Goal: Obtain resource: Obtain resource

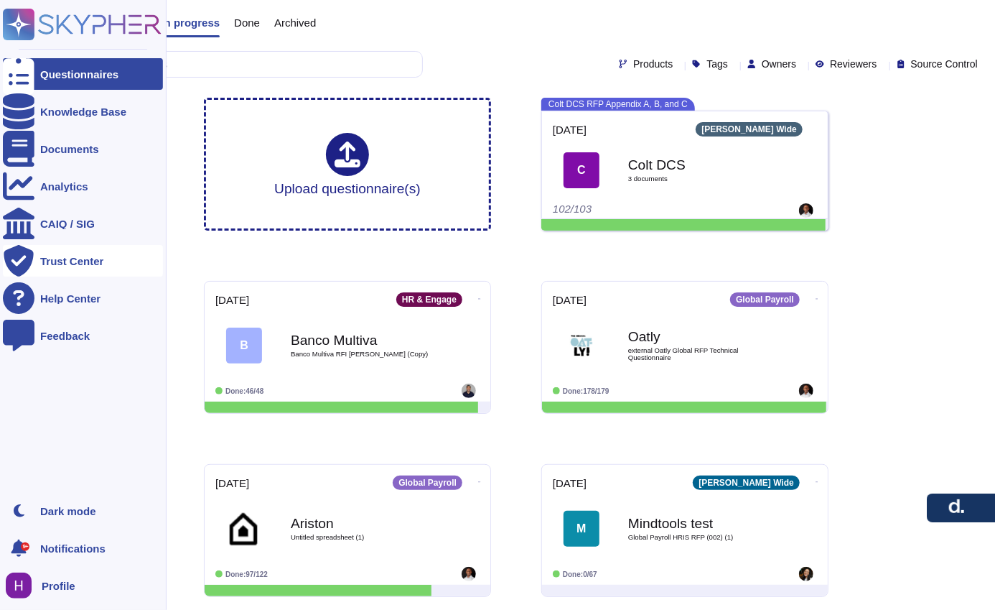
click at [87, 258] on div "Trust Center" at bounding box center [71, 261] width 63 height 11
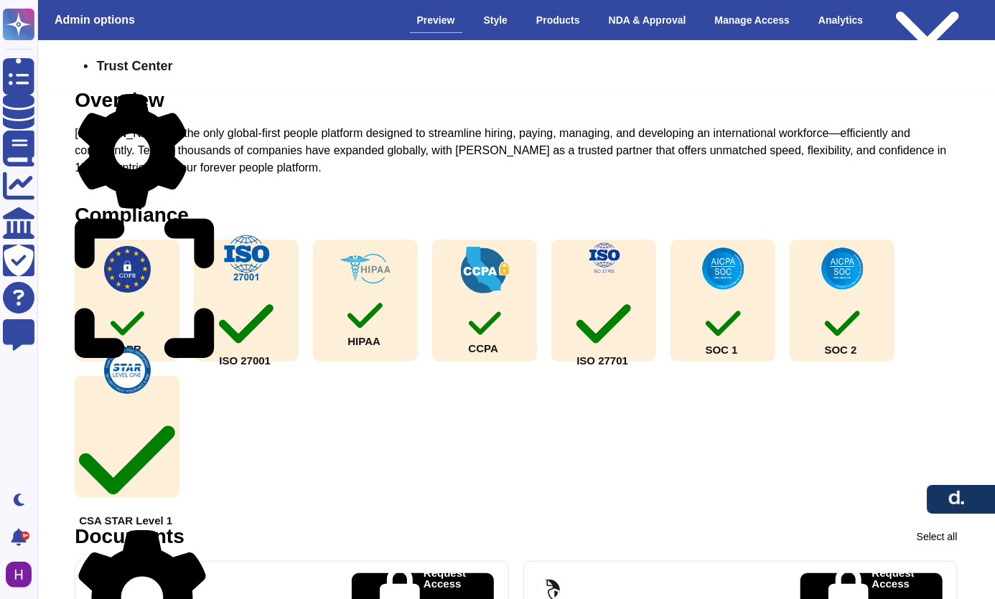
scroll to position [406, 0]
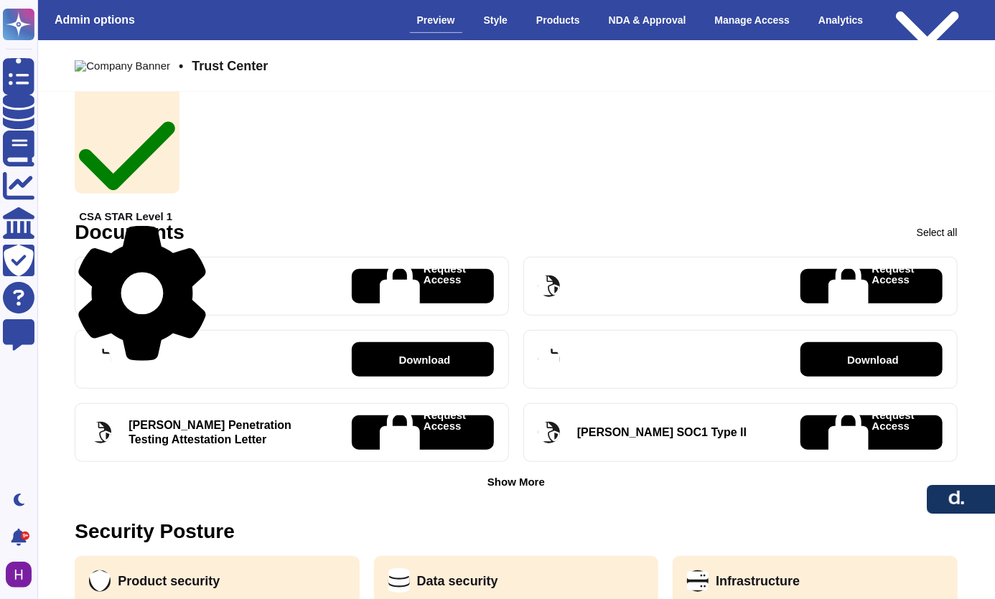
click at [525, 480] on div "Show More" at bounding box center [515, 482] width 57 height 11
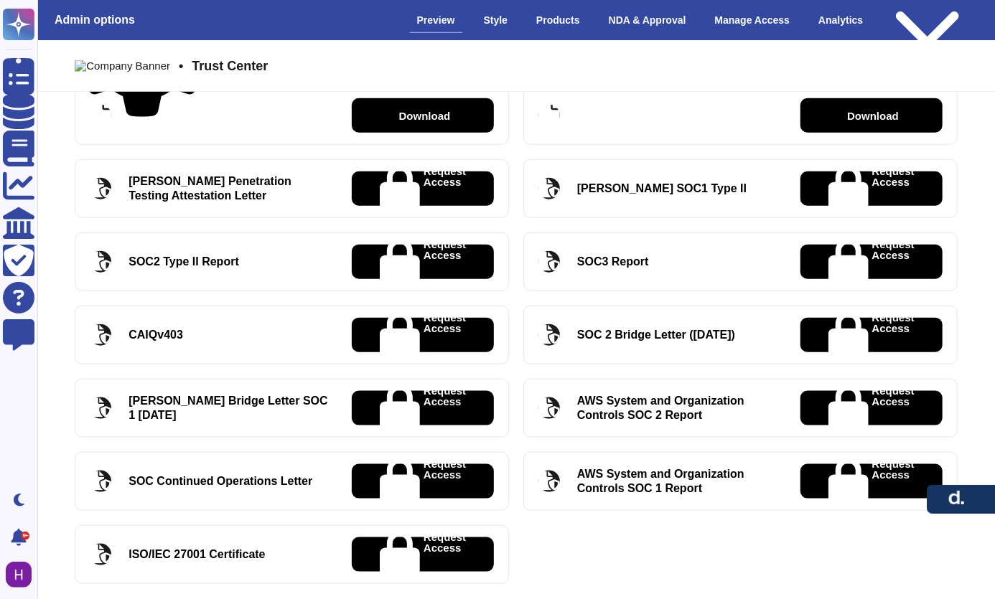
scroll to position [661, 0]
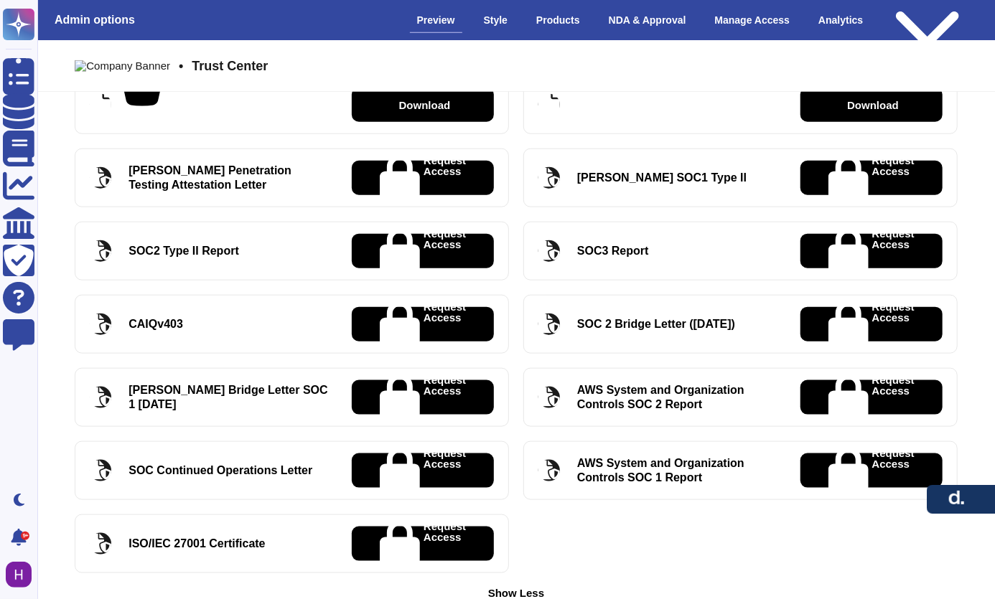
click at [380, 393] on icon at bounding box center [400, 397] width 40 height 46
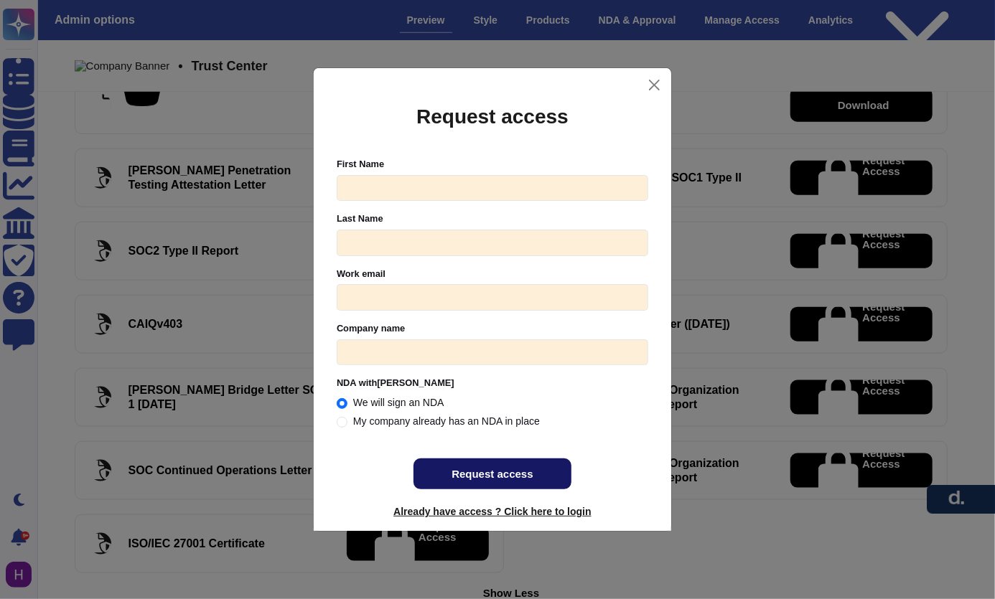
radio input "true"
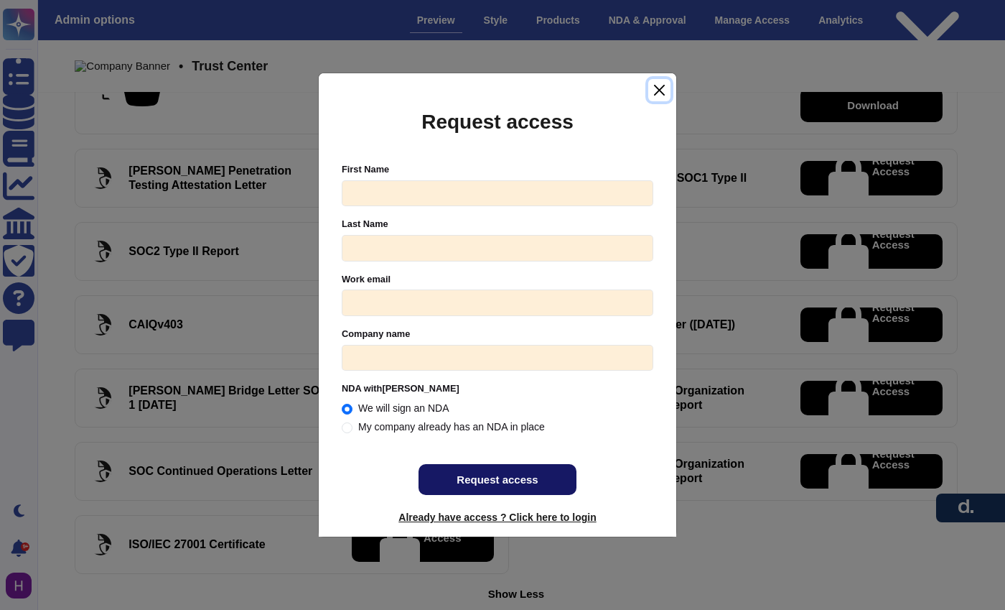
click at [663, 88] on button "Close" at bounding box center [659, 90] width 22 height 22
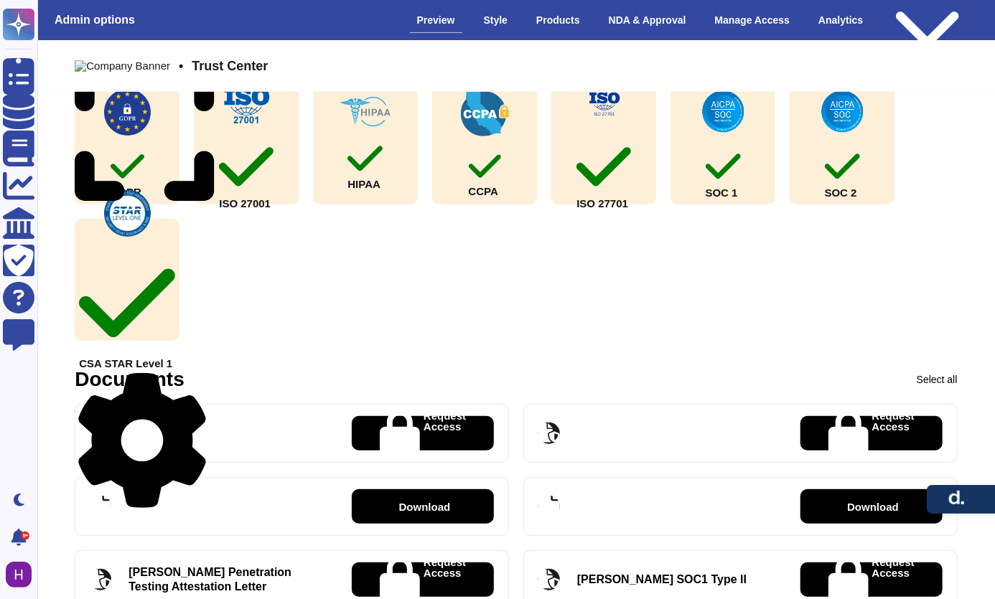
scroll to position [6, 0]
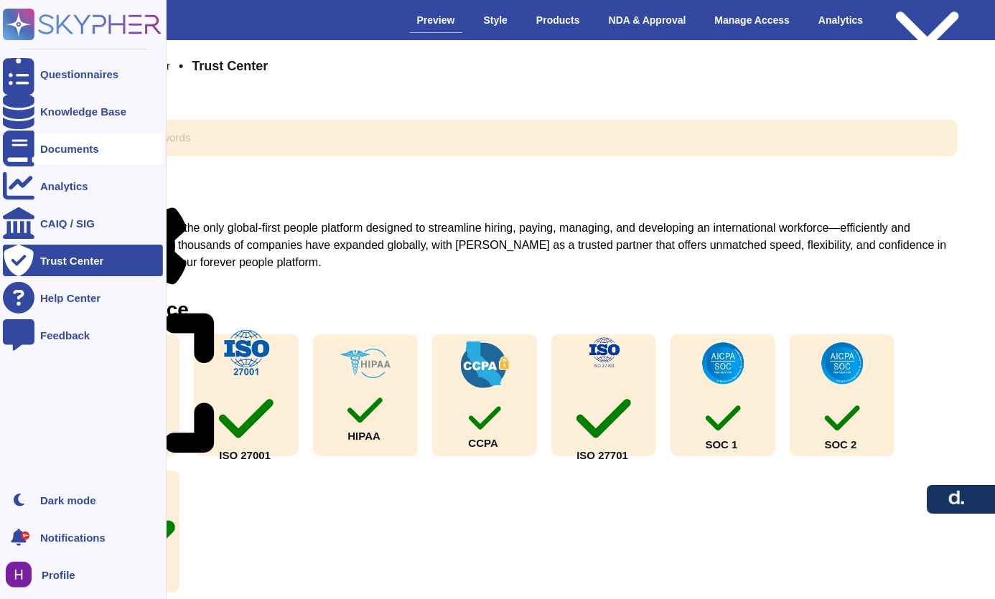
click at [56, 136] on div "Documents" at bounding box center [83, 149] width 160 height 32
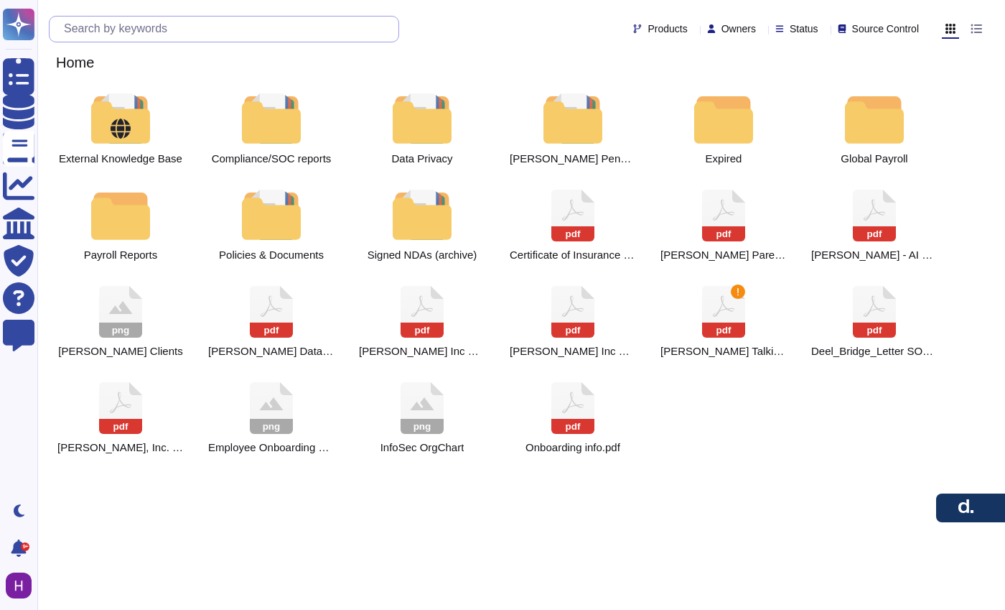
click at [251, 29] on input "text" at bounding box center [228, 29] width 342 height 25
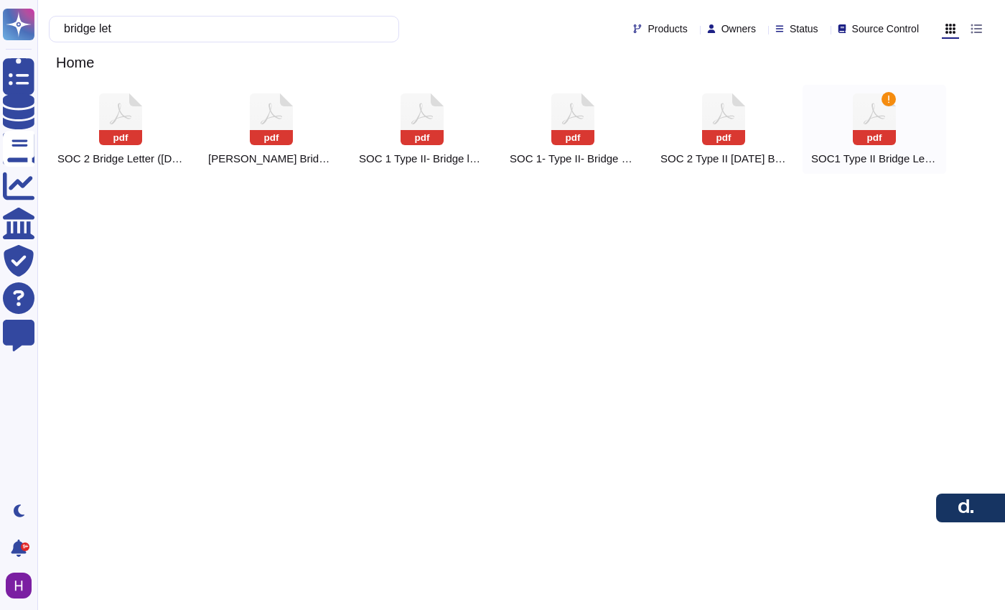
click at [877, 144] on rect at bounding box center [874, 137] width 43 height 15
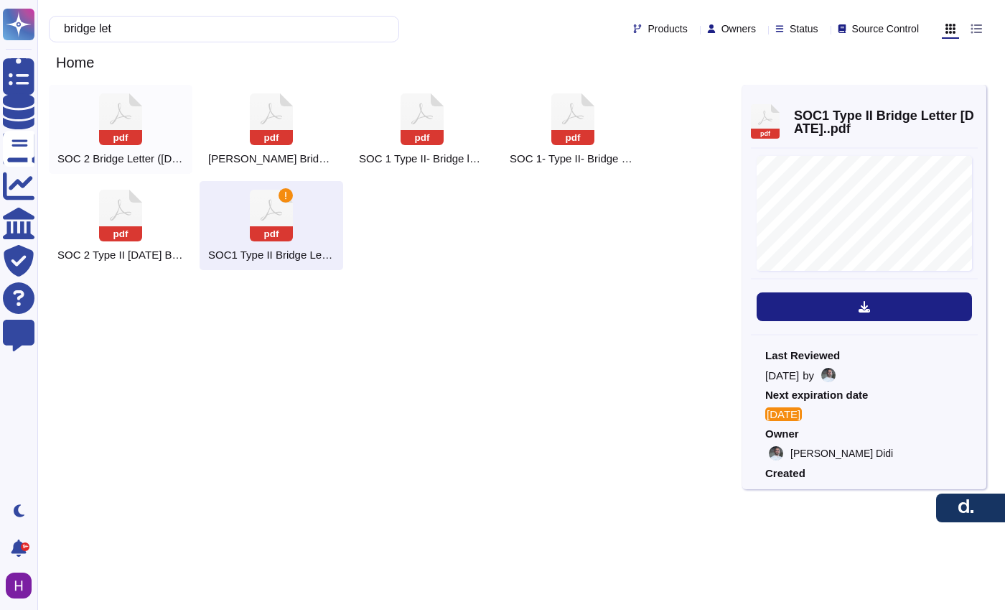
click at [92, 136] on div "pdf SOC 2 Bridge Letter ([DATE])" at bounding box center [121, 129] width 144 height 89
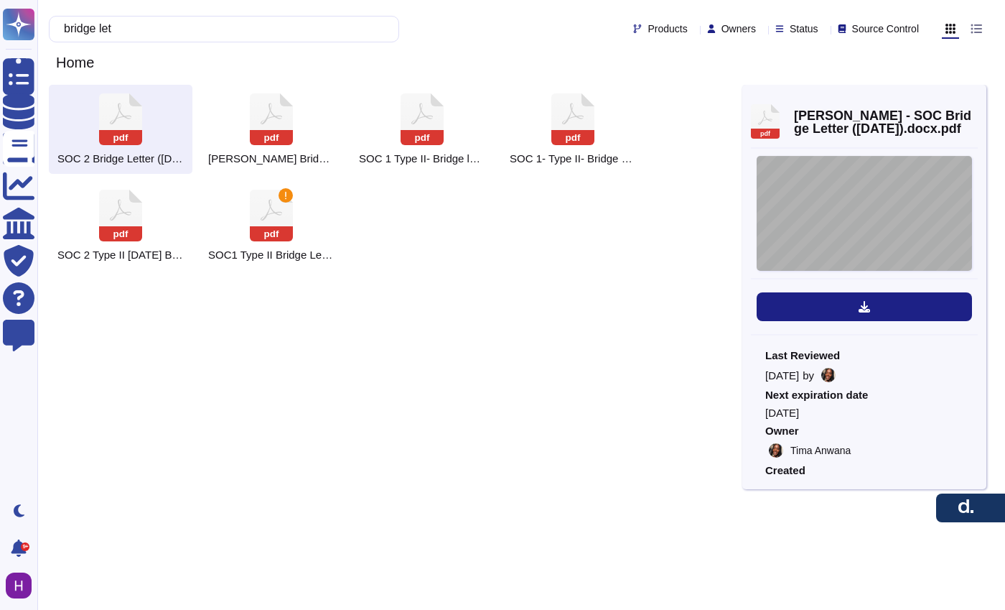
click at [829, 200] on div "[PERSON_NAME] Inc. [STREET_ADDRESS][US_STATE] [DATE] To: [PERSON_NAME] Clients …" at bounding box center [864, 213] width 215 height 115
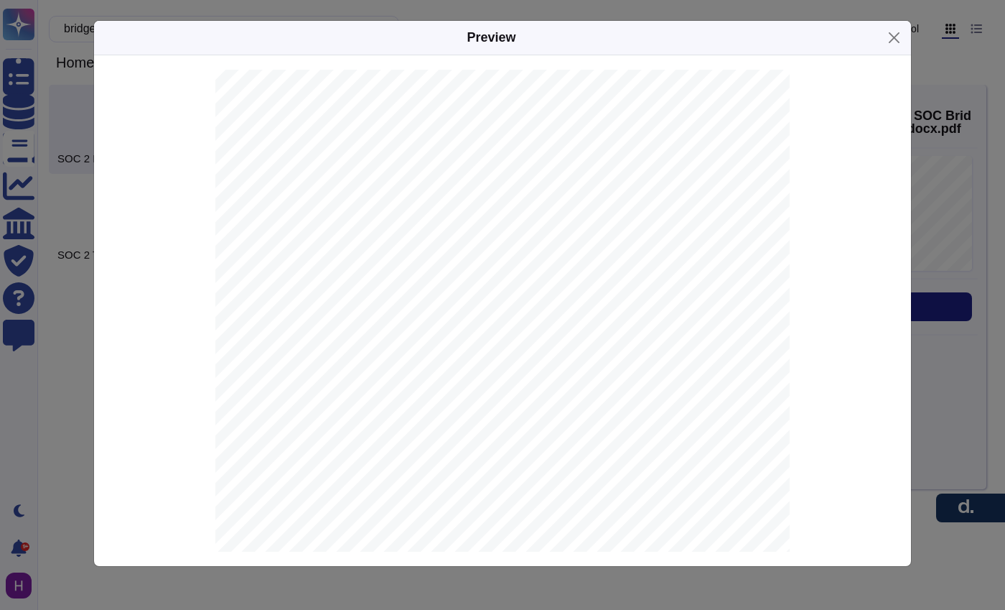
scroll to position [19, 0]
click at [877, 21] on div "Preview" at bounding box center [502, 38] width 817 height 34
click at [888, 27] on button "Close" at bounding box center [894, 38] width 22 height 22
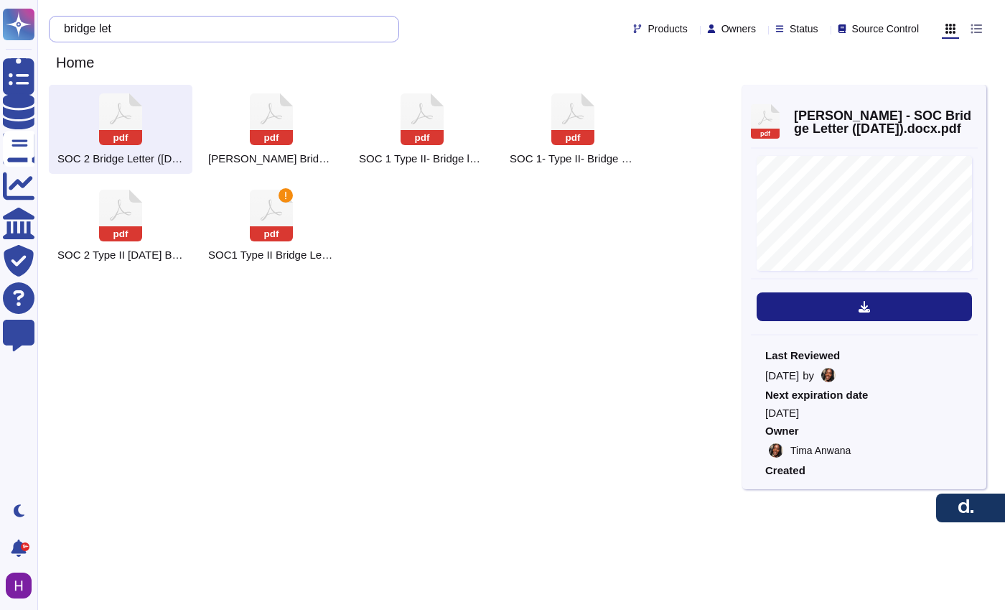
click at [210, 25] on input "bridge let" at bounding box center [220, 29] width 327 height 25
click at [142, 145] on icon at bounding box center [120, 119] width 43 height 52
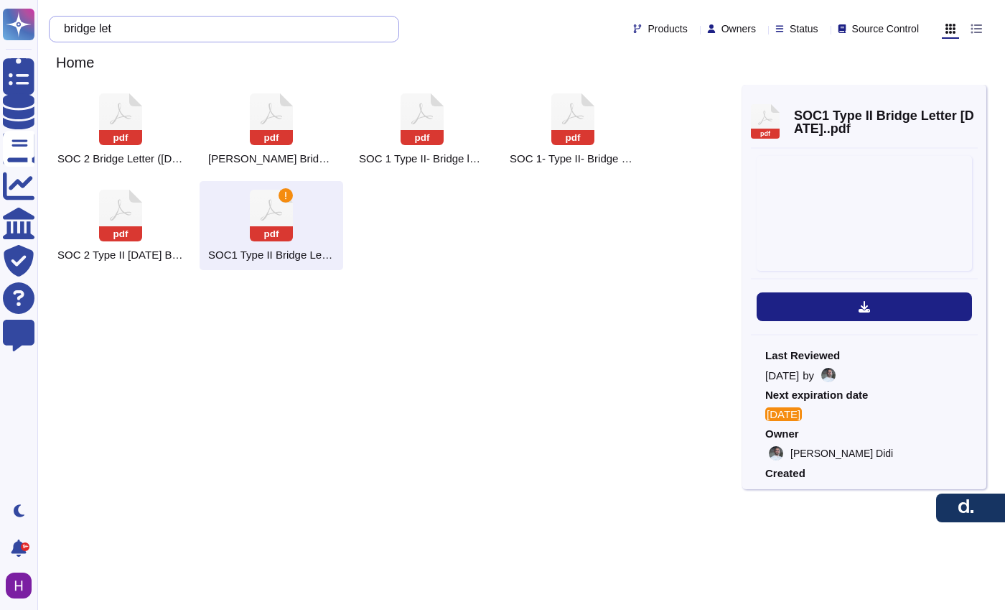
click at [242, 22] on input "bridge let" at bounding box center [220, 29] width 327 height 25
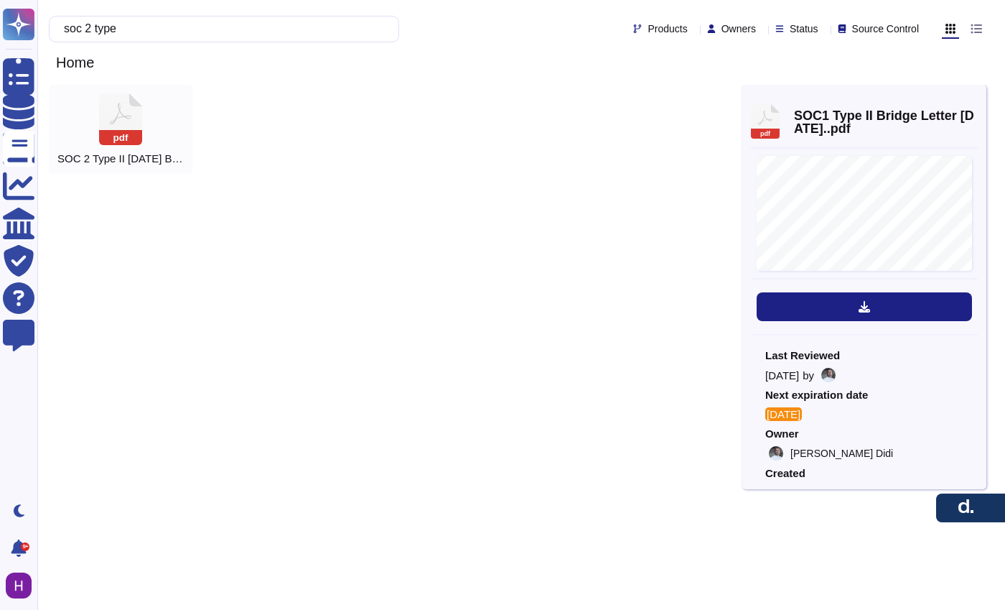
click at [130, 121] on icon at bounding box center [120, 119] width 43 height 52
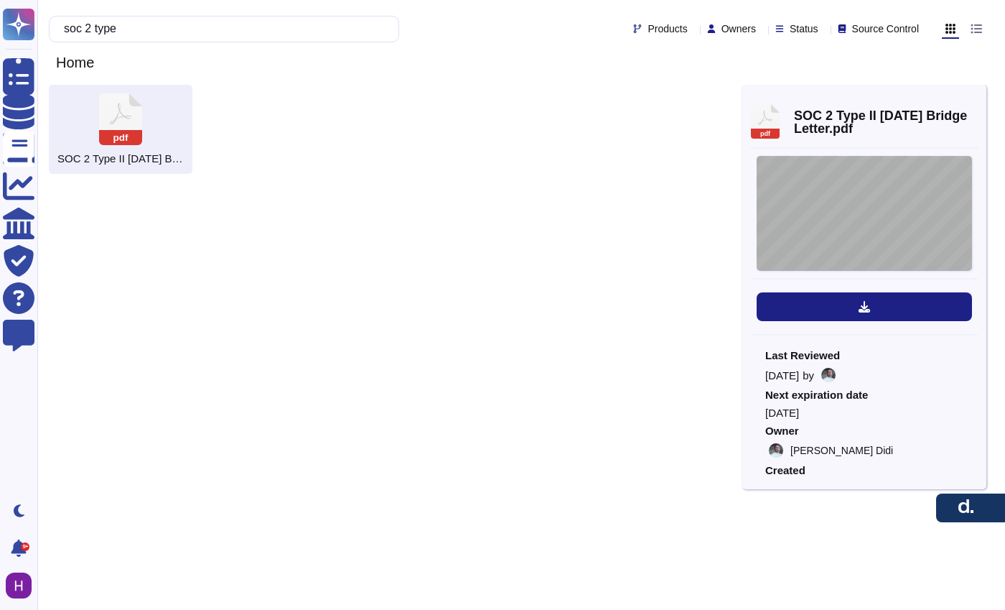
click at [838, 202] on div "[PERSON_NAME] Inc. [STREET_ADDRESS][US_STATE] [DATE] To: [PERSON_NAME] Clients …" at bounding box center [864, 213] width 215 height 115
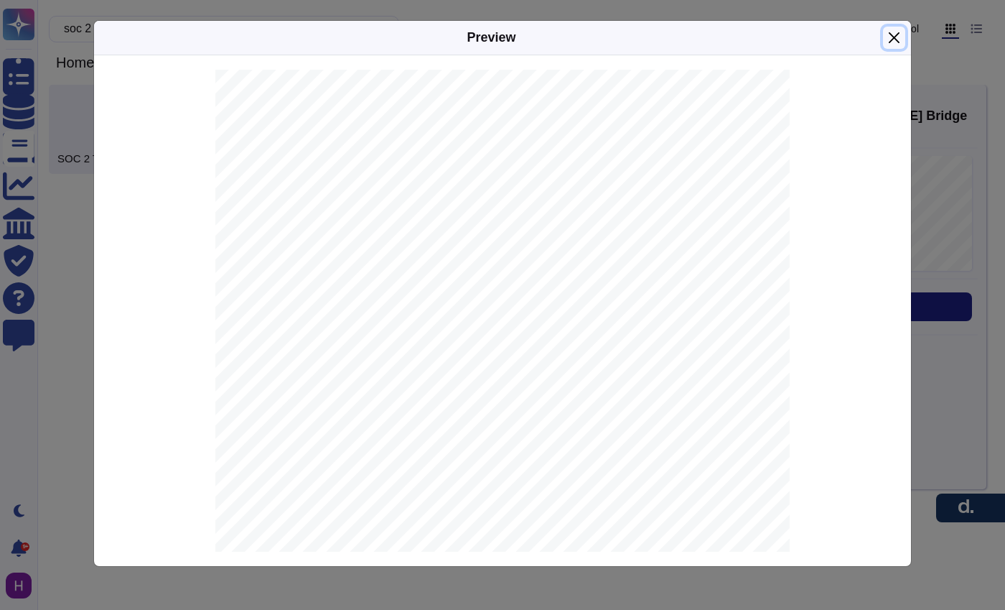
click at [900, 43] on button "Close" at bounding box center [894, 38] width 22 height 22
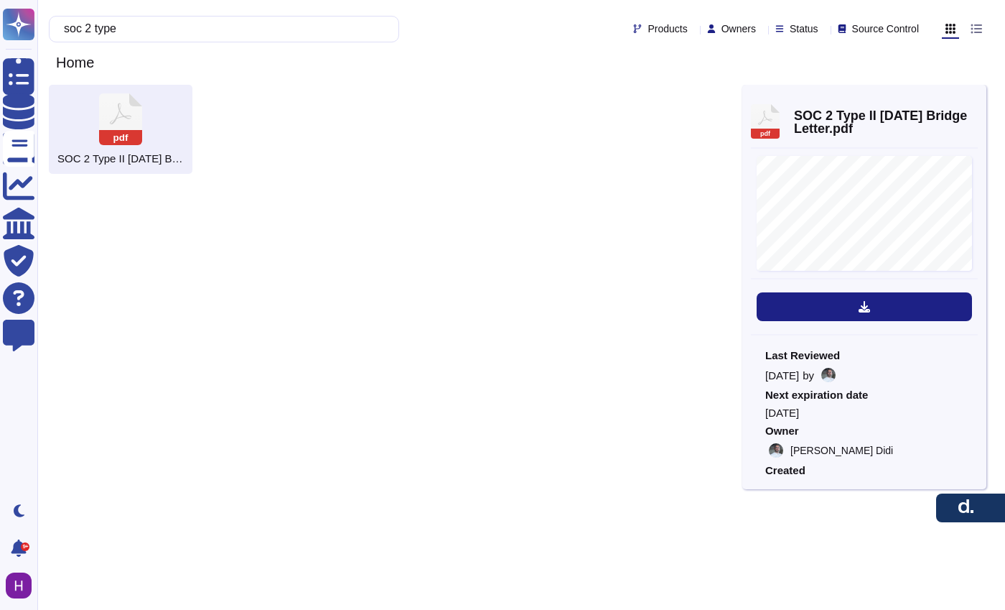
click at [267, 9] on div "soc 2 type Products Owners Status Source Control Home" at bounding box center [521, 42] width 968 height 85
click at [263, 11] on div "soc 2 type Products Owners Status Source Control" at bounding box center [521, 28] width 945 height 34
click at [252, 24] on input "soc 2 type" at bounding box center [220, 29] width 327 height 25
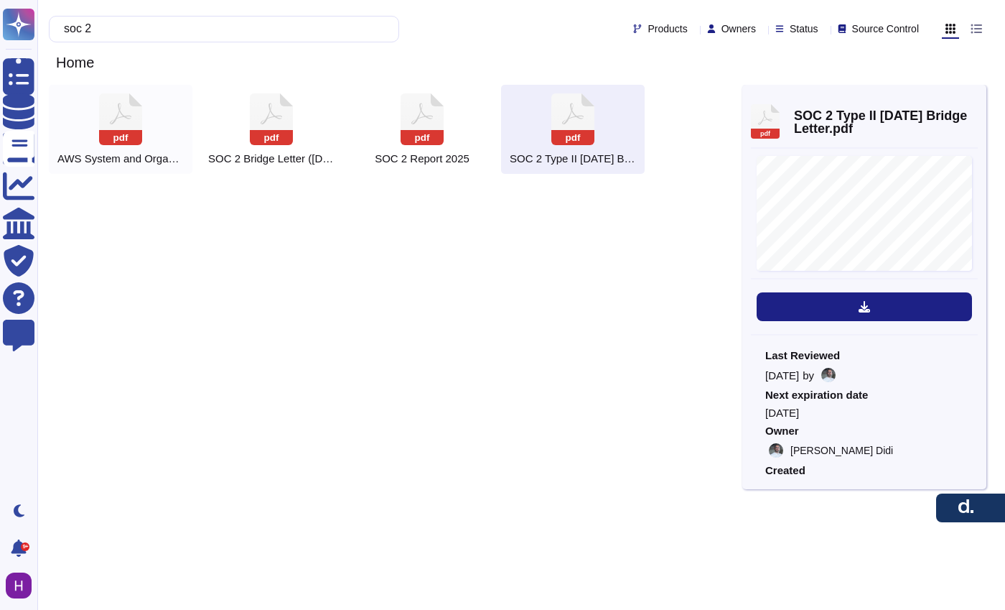
type input "soc 2"
click at [154, 139] on div "pdf AWS System and Organization Controls SOC 2 Report.pdf" at bounding box center [121, 129] width 144 height 89
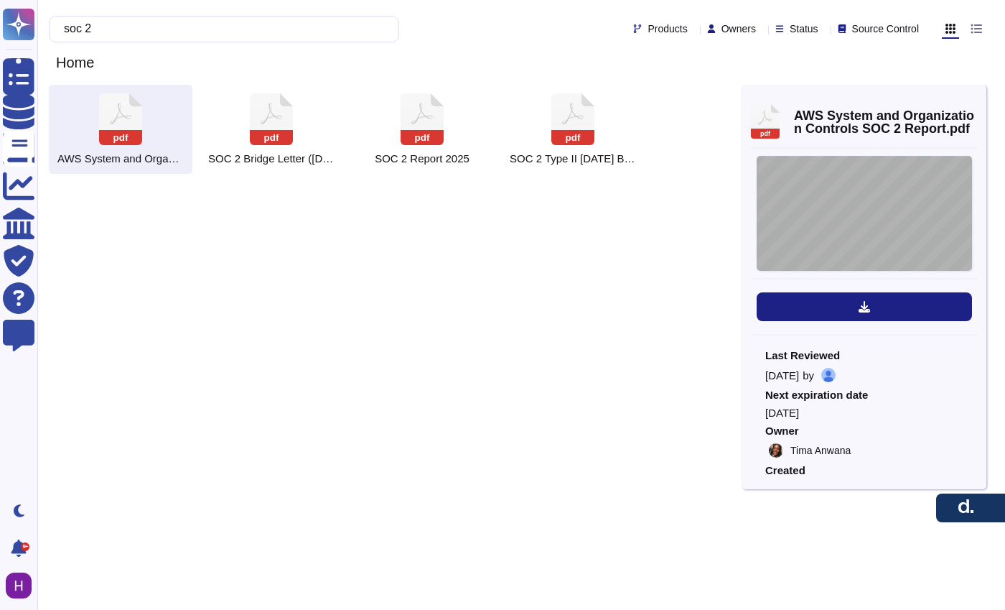
click at [858, 220] on div "DOCUMENT STRUCTURE Th e requested document is appended to this terms and condit…" at bounding box center [864, 213] width 215 height 115
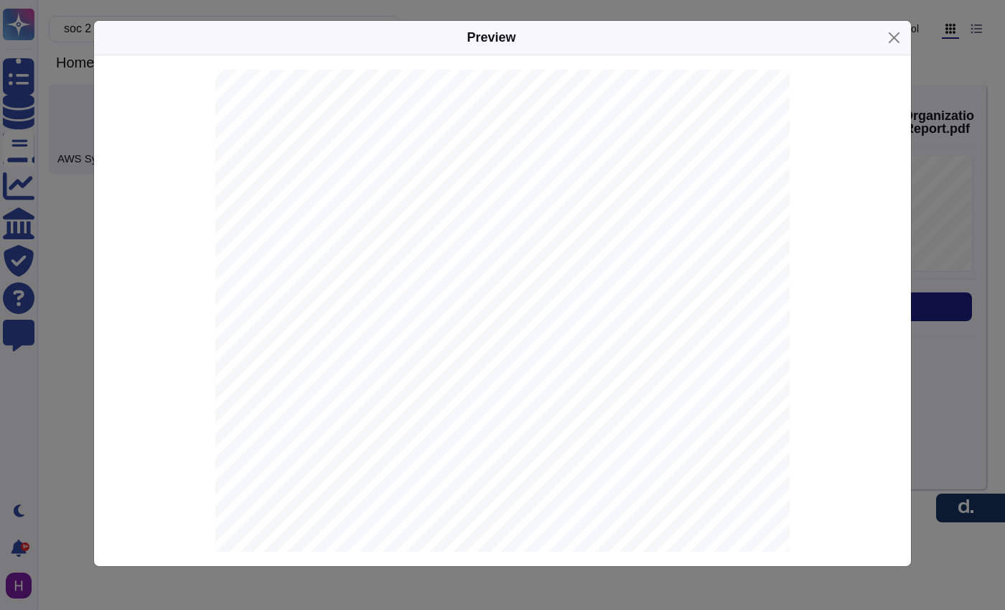
scroll to position [966, 0]
click at [883, 38] on button "Close" at bounding box center [894, 38] width 22 height 22
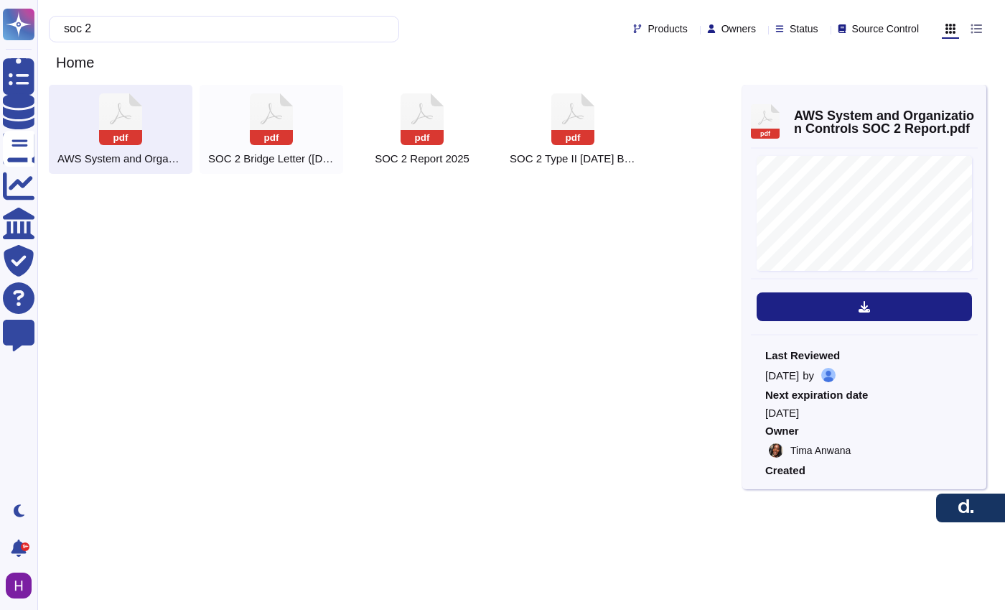
click at [142, 126] on icon at bounding box center [120, 119] width 43 height 52
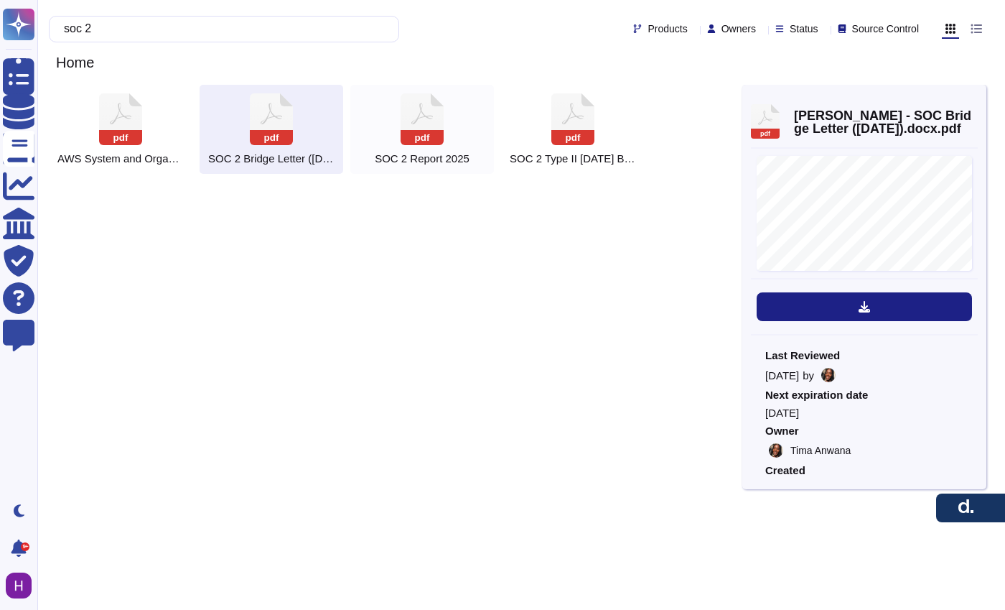
click at [430, 146] on div "pdf SOC 2 Report 2025" at bounding box center [422, 129] width 144 height 89
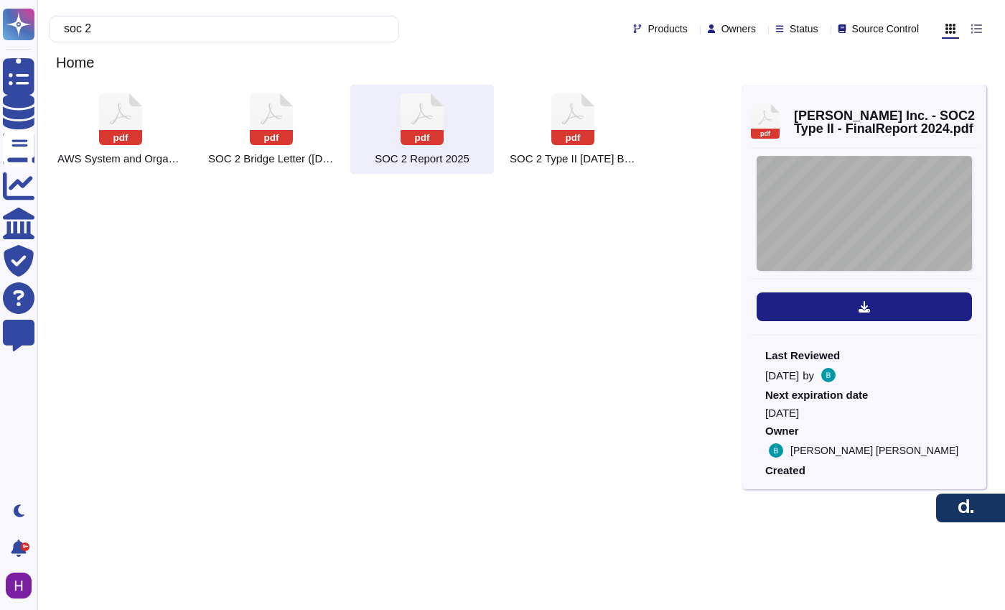
click at [885, 233] on div "System and Organization Controls SOC 2 Type II Report Throughout the period [DA…" at bounding box center [864, 213] width 215 height 115
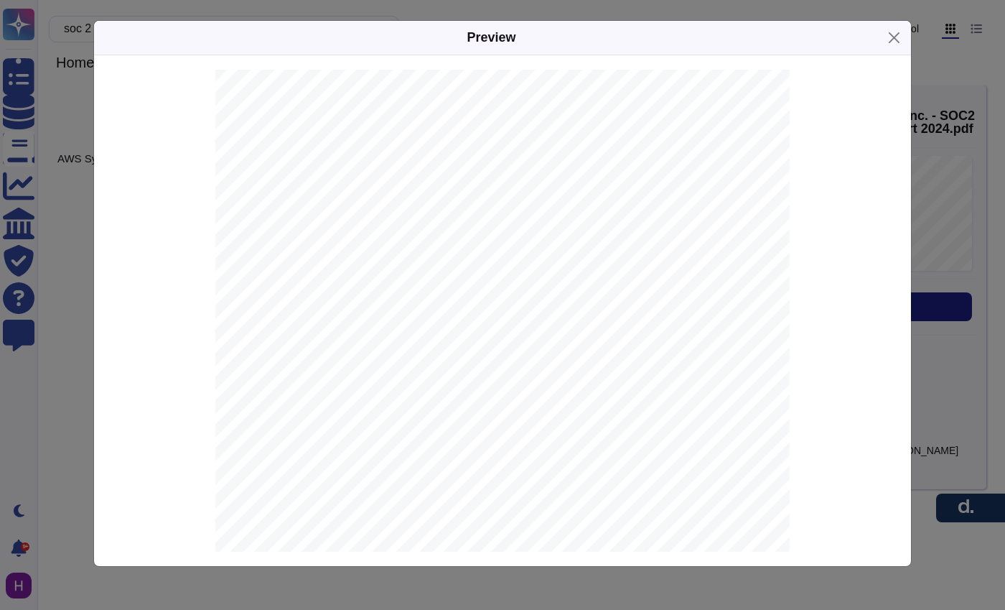
scroll to position [0, 0]
click at [645, 405] on span "to [DATE], 202" at bounding box center [603, 404] width 93 height 15
click at [907, 251] on div "System and Organization Controls SOC 2 Type II Report Throughout the period [DA…" at bounding box center [502, 310] width 817 height 510
click at [934, 241] on div "Preview System and Organization Controls SOC 2 Type II Report Throughout the pe…" at bounding box center [502, 305] width 1005 height 610
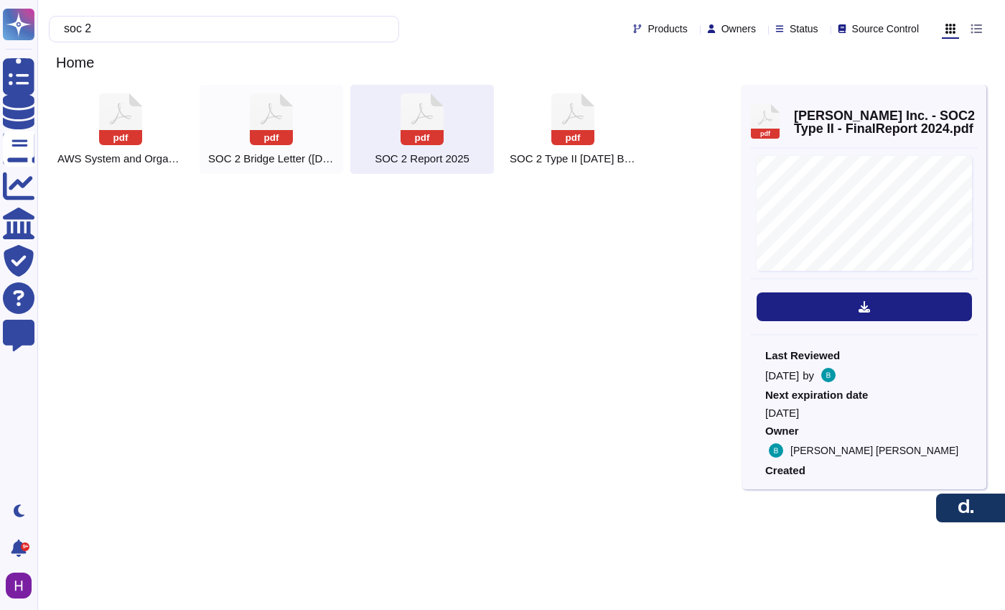
click at [307, 126] on div "pdf SOC 2 Bridge Letter ([DATE])" at bounding box center [272, 129] width 144 height 89
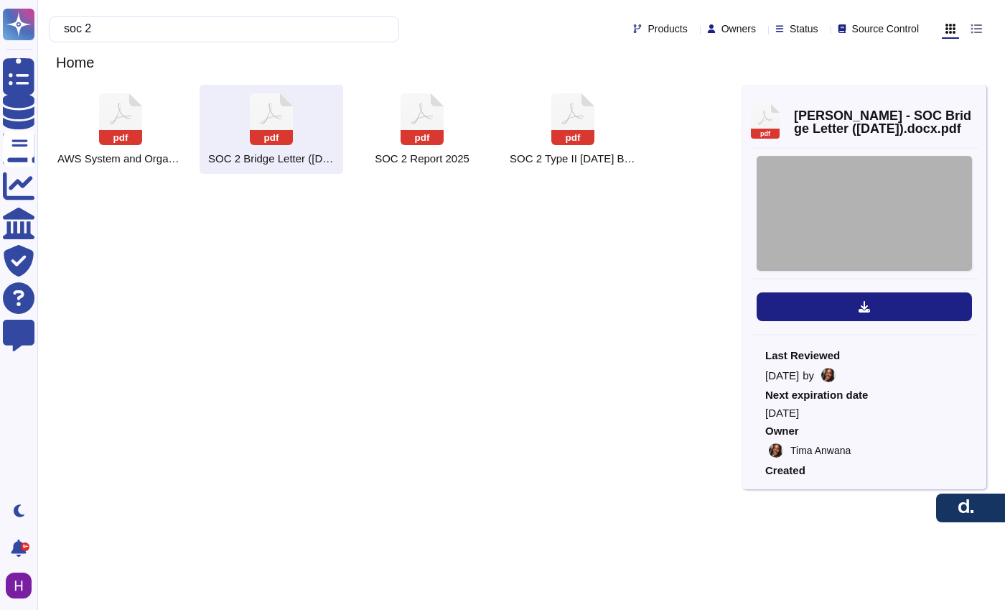
click at [877, 189] on div at bounding box center [864, 213] width 215 height 115
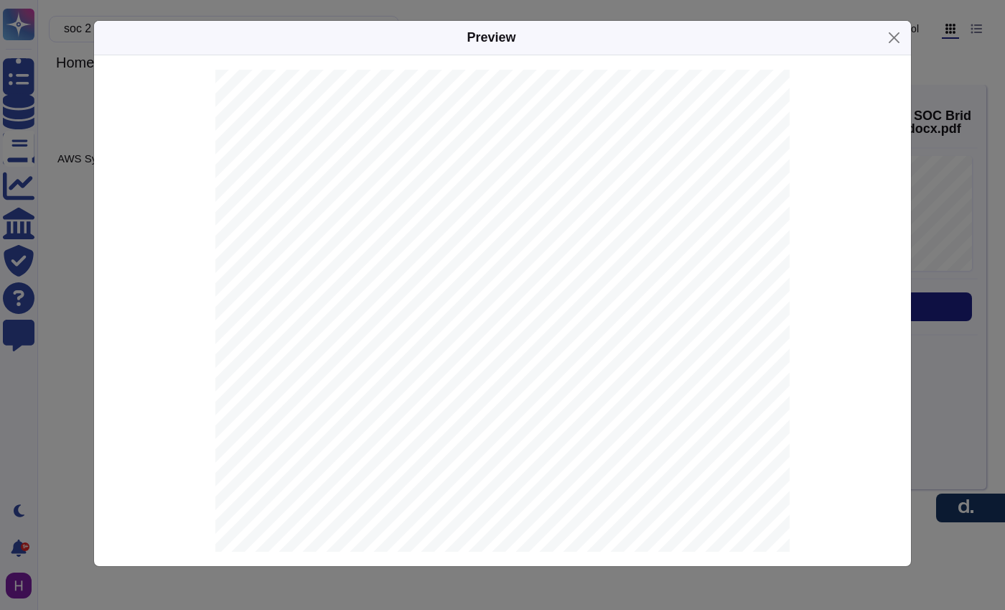
click at [65, 185] on div "Preview [PERSON_NAME] Inc. [STREET_ADDRESS][US_STATE] [DATE] To: [PERSON_NAME] …" at bounding box center [502, 305] width 1005 height 610
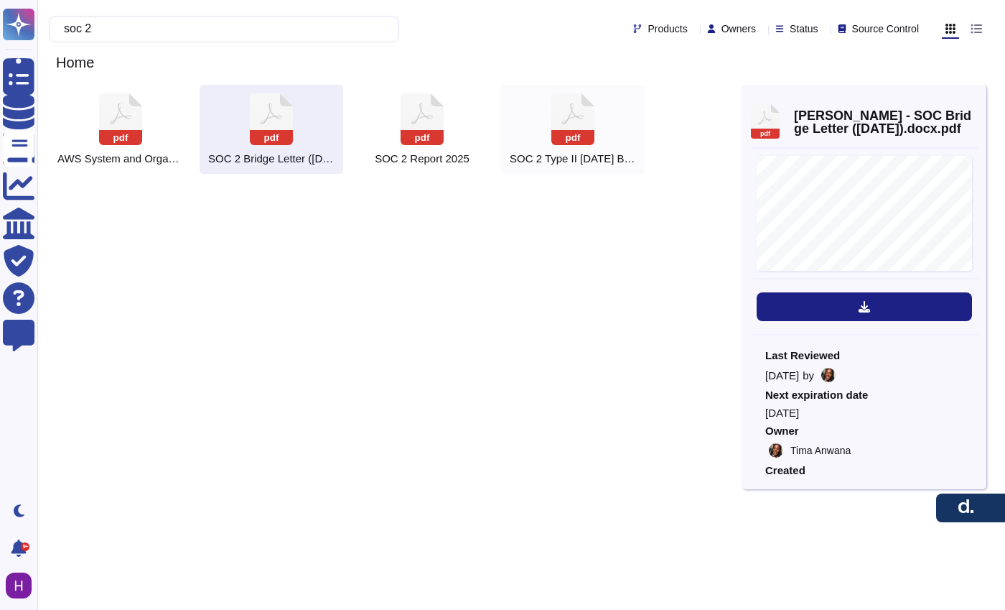
click at [607, 157] on span "SOC 2 Type II [DATE] Bridge Letter.pdf" at bounding box center [573, 158] width 126 height 13
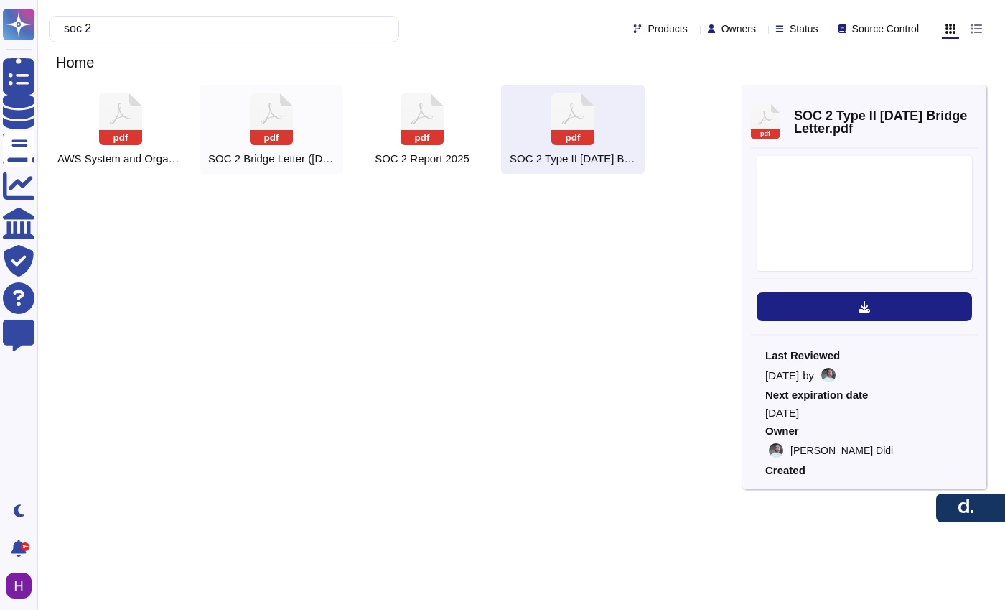
click at [287, 141] on rect at bounding box center [271, 137] width 43 height 15
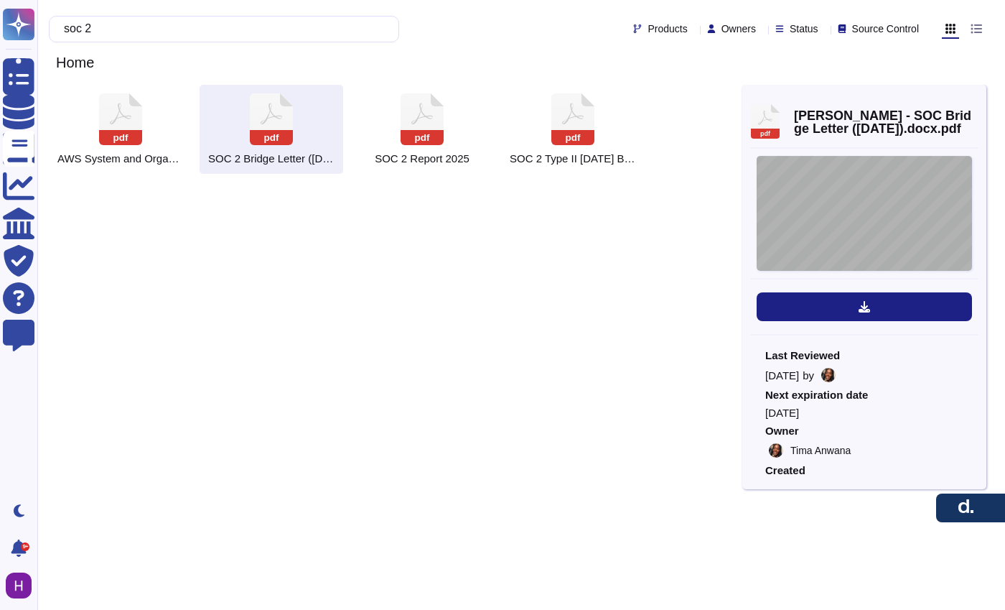
click at [885, 218] on div "[PERSON_NAME] Inc. [STREET_ADDRESS][US_STATE] [DATE] To: [PERSON_NAME] Clients …" at bounding box center [864, 213] width 215 height 115
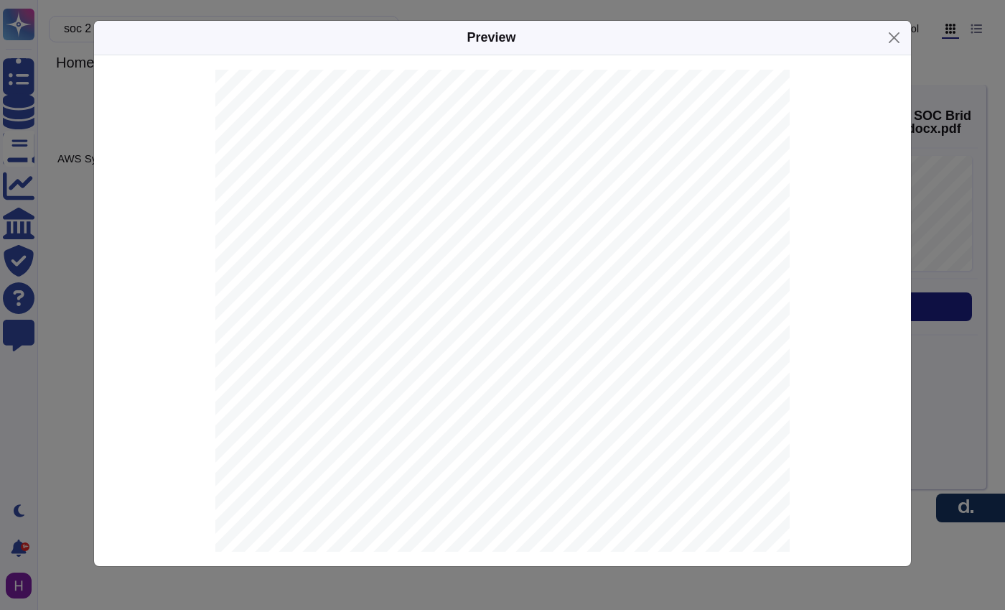
drag, startPoint x: 366, startPoint y: 353, endPoint x: 522, endPoint y: 358, distance: 155.9
click at [522, 358] on div "[PERSON_NAME] Inc. [STREET_ADDRESS][US_STATE] [DATE] To: [PERSON_NAME] Clients …" at bounding box center [502, 441] width 574 height 743
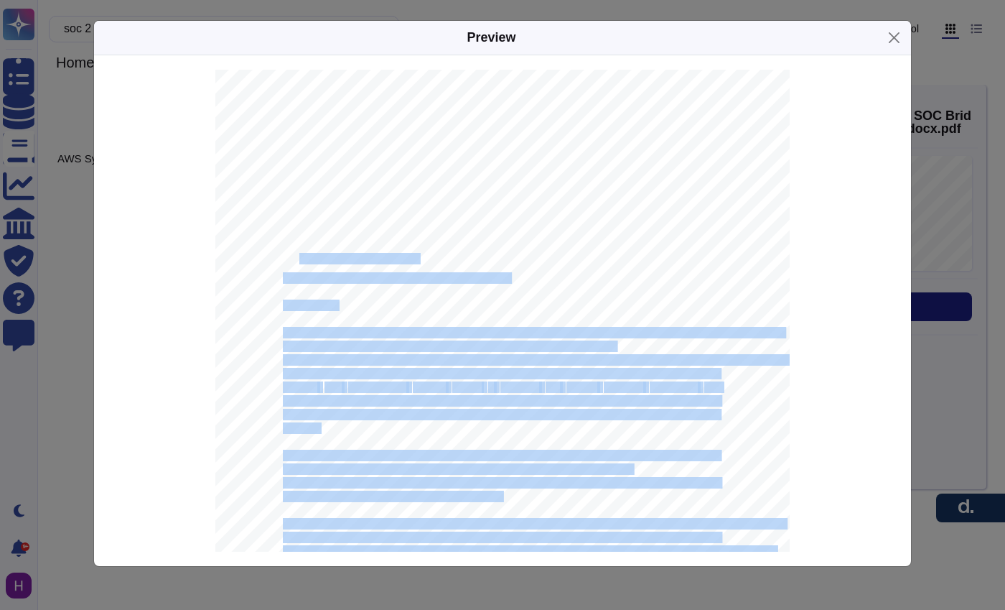
drag, startPoint x: 313, startPoint y: 254, endPoint x: 382, endPoint y: 248, distance: 69.2
click at [344, 249] on div "[PERSON_NAME] Inc. [STREET_ADDRESS][US_STATE] [DATE] To: [PERSON_NAME] Clients …" at bounding box center [502, 441] width 574 height 743
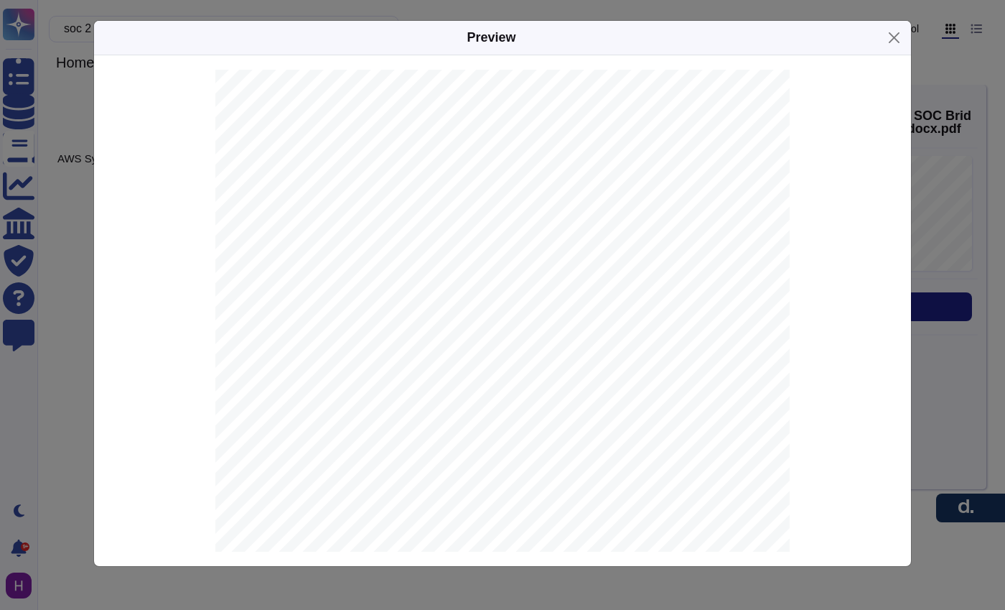
click at [84, 267] on div "Preview [PERSON_NAME] Inc. [STREET_ADDRESS][US_STATE] [DATE] To: [PERSON_NAME] …" at bounding box center [502, 305] width 1005 height 610
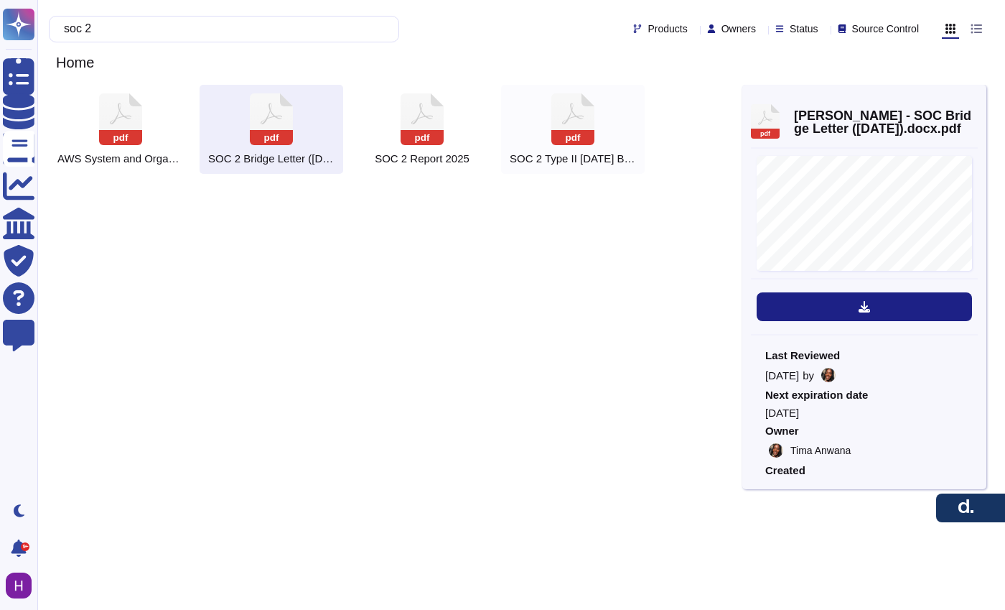
click at [142, 121] on icon at bounding box center [120, 119] width 43 height 52
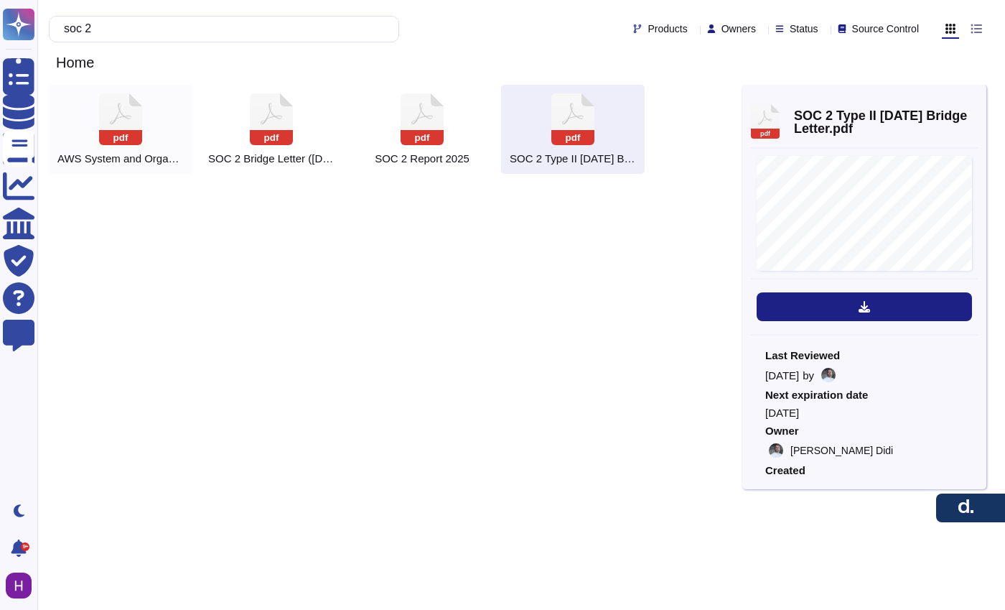
click at [134, 142] on rect at bounding box center [120, 137] width 43 height 15
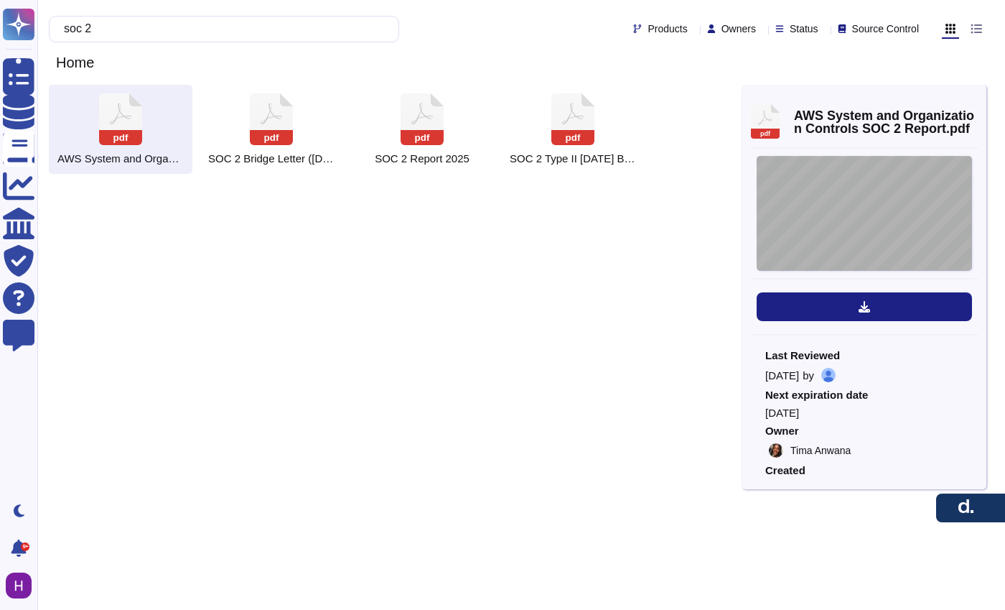
click at [869, 190] on div "DOCUMENT STRUCTURE Th e requested document is appended to this terms and condit…" at bounding box center [864, 213] width 215 height 115
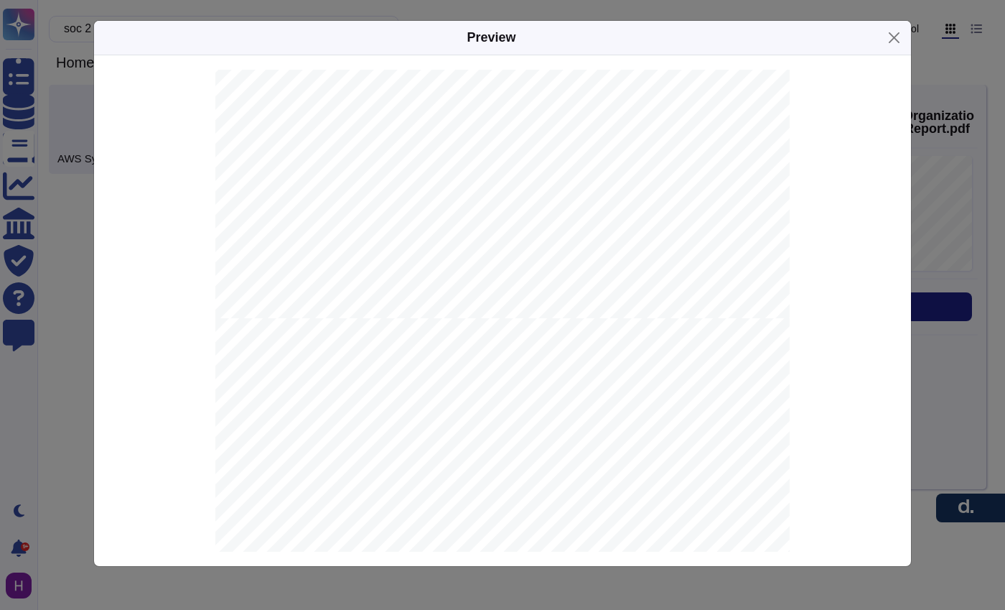
scroll to position [2846, 0]
click at [923, 233] on div "Preview DOCUMENT STRUCTURE Th e requested document is appended to this terms an…" at bounding box center [502, 305] width 1005 height 610
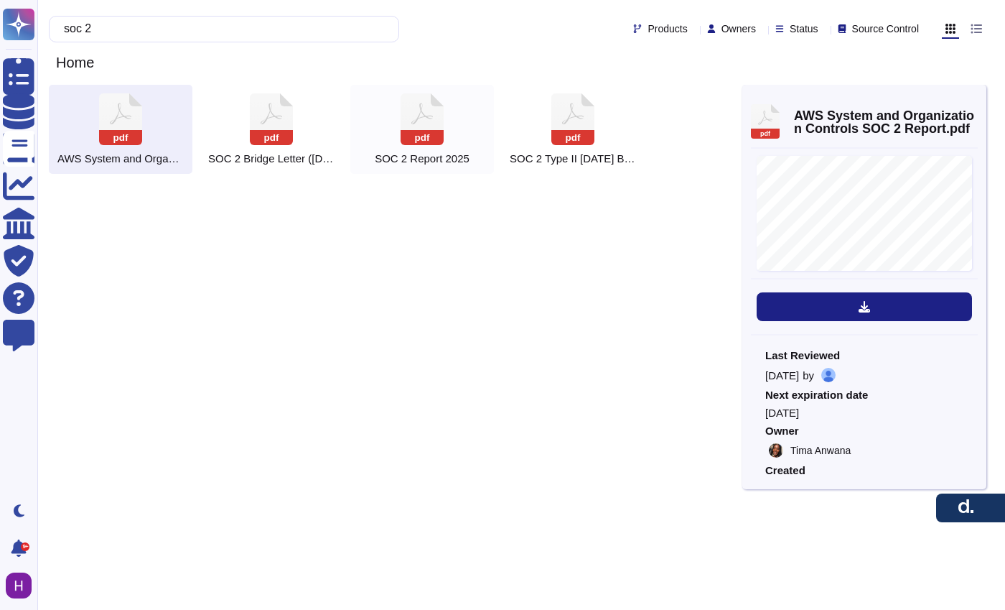
click at [407, 139] on rect at bounding box center [422, 137] width 43 height 15
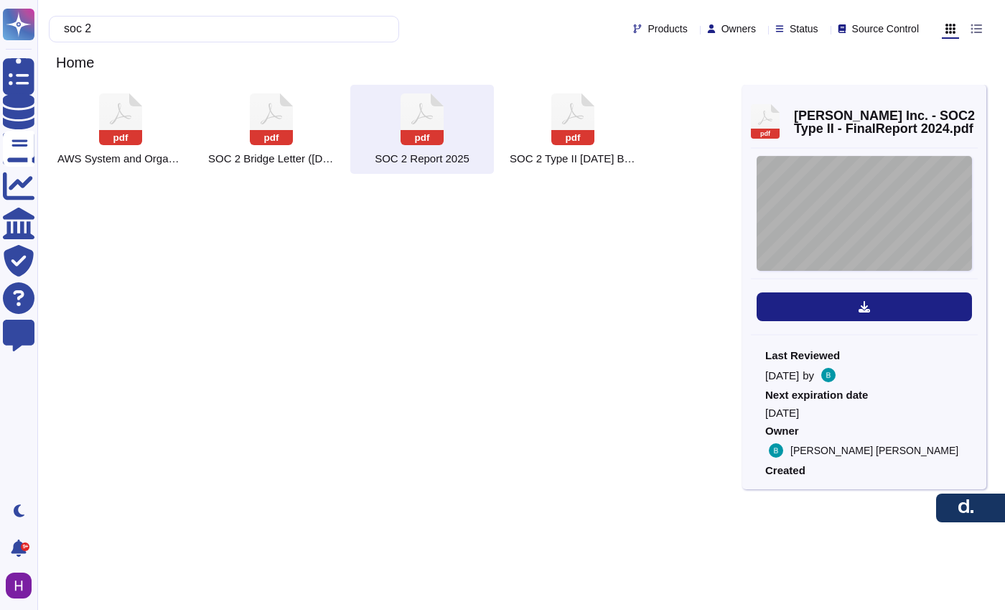
click at [829, 209] on div "System and Organization Controls SOC 2 Type II Report Throughout the period [DA…" at bounding box center [864, 213] width 215 height 115
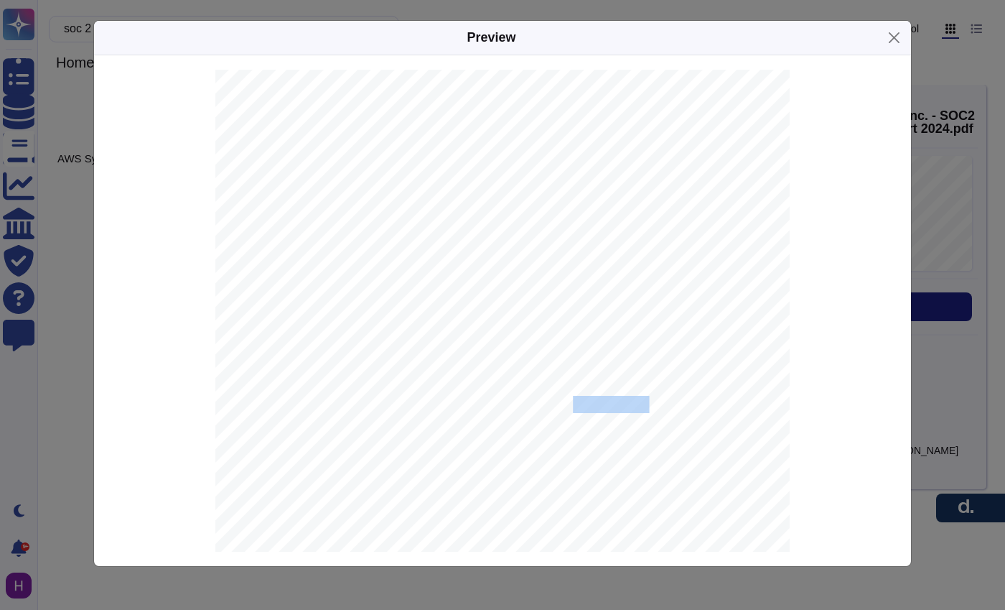
drag, startPoint x: 567, startPoint y: 409, endPoint x: 695, endPoint y: 406, distance: 127.8
click at [650, 408] on span "to [DATE], 202" at bounding box center [603, 404] width 93 height 15
drag, startPoint x: 920, startPoint y: 365, endPoint x: 908, endPoint y: 369, distance: 12.9
click at [921, 364] on div "Preview System and Organization Controls SOC 2 Type II Report Throughout the pe…" at bounding box center [502, 305] width 1005 height 610
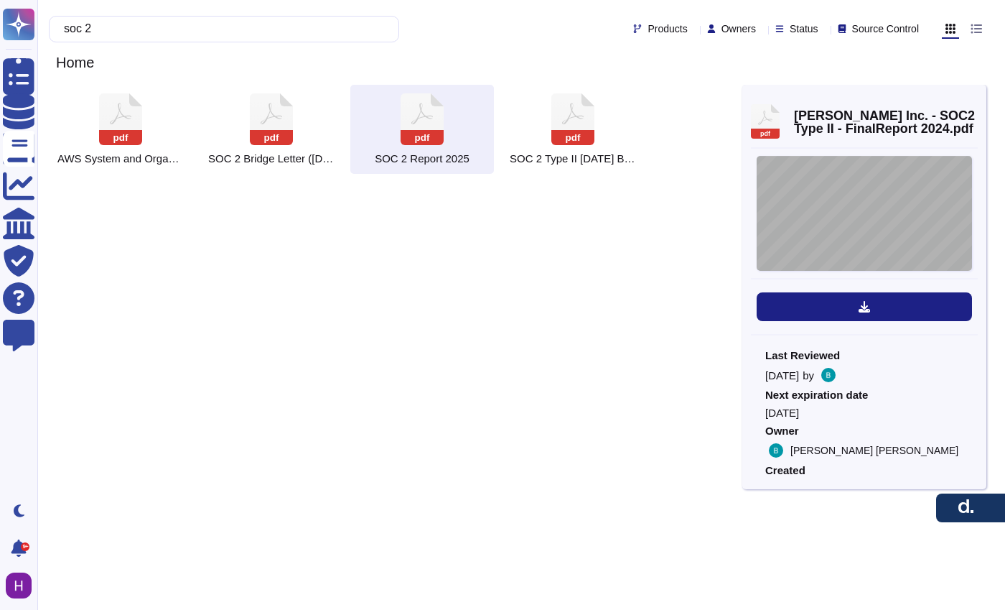
click at [839, 218] on div "System and Organization Controls SOC 2 Type II Report Throughout the period [DA…" at bounding box center [864, 213] width 215 height 115
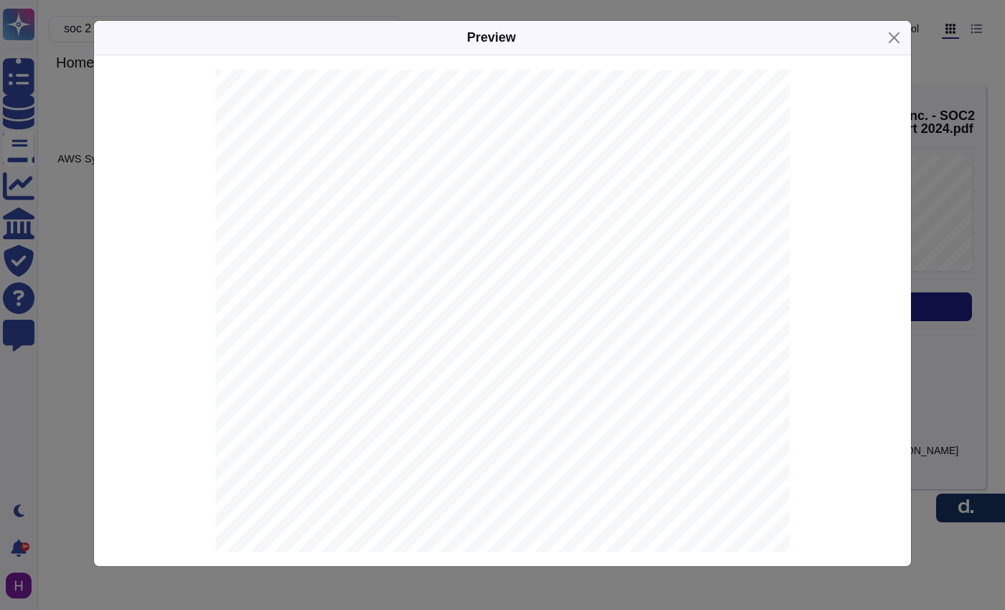
scroll to position [2900, 0]
click at [963, 220] on div "Preview System and Organization Controls SOC 2 Type II Report Throughout the pe…" at bounding box center [502, 305] width 1005 height 610
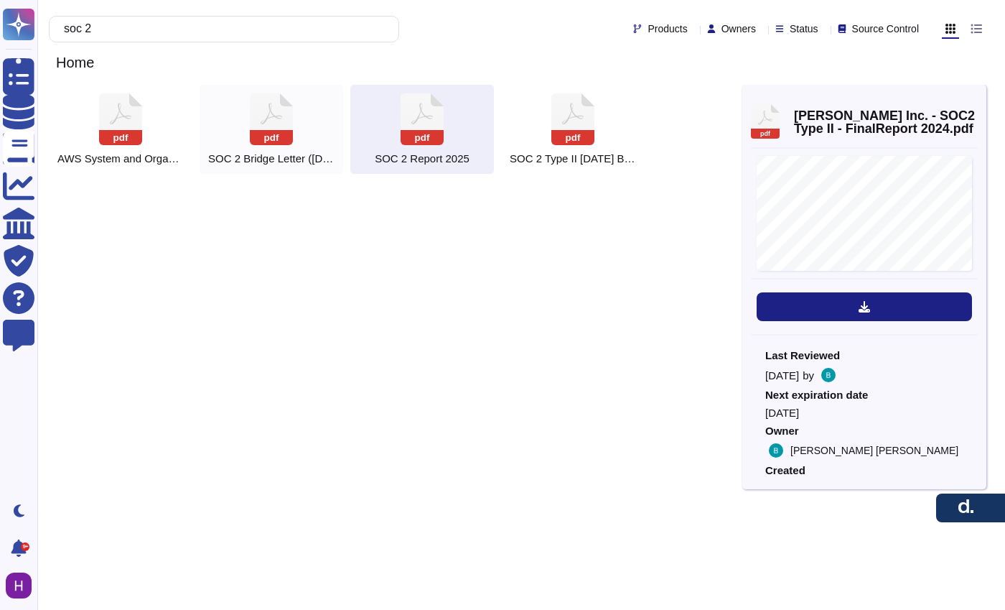
click at [279, 147] on div "pdf SOC 2 Bridge Letter ([DATE])" at bounding box center [272, 129] width 144 height 89
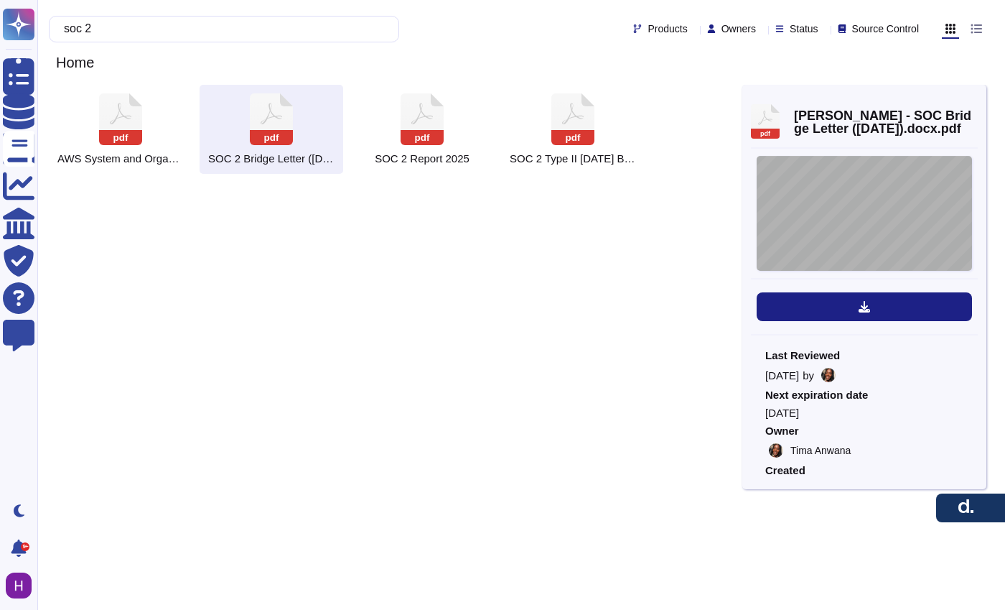
click at [847, 221] on div "[PERSON_NAME] Inc. [STREET_ADDRESS][US_STATE] [DATE] To: [PERSON_NAME] Clients …" at bounding box center [864, 213] width 215 height 115
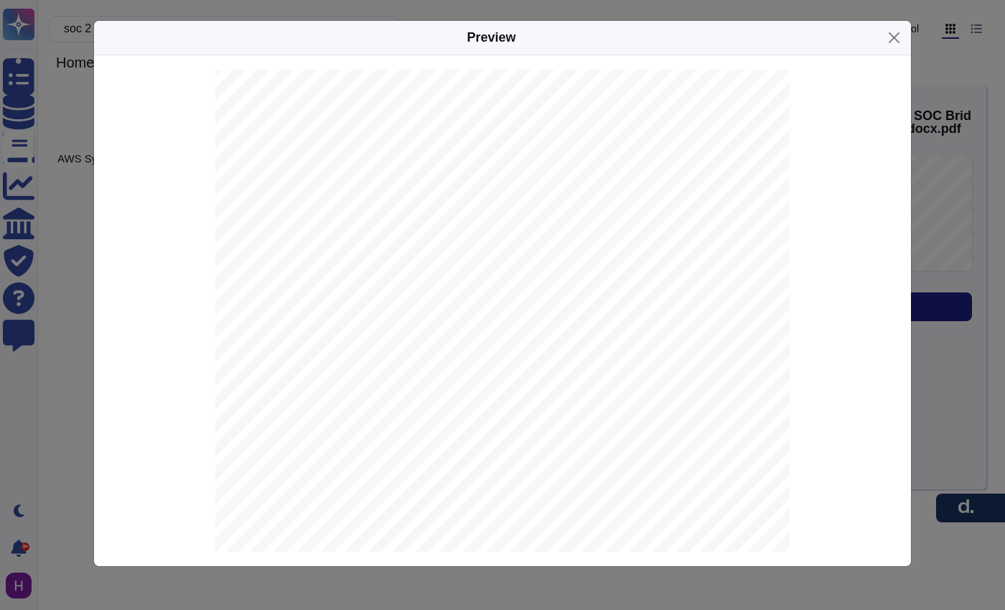
scroll to position [108, 0]
click at [80, 219] on div "Preview [PERSON_NAME] Inc. [STREET_ADDRESS][US_STATE] [DATE] To: [PERSON_NAME] …" at bounding box center [502, 305] width 1005 height 610
